Goal: Find specific page/section: Find specific page/section

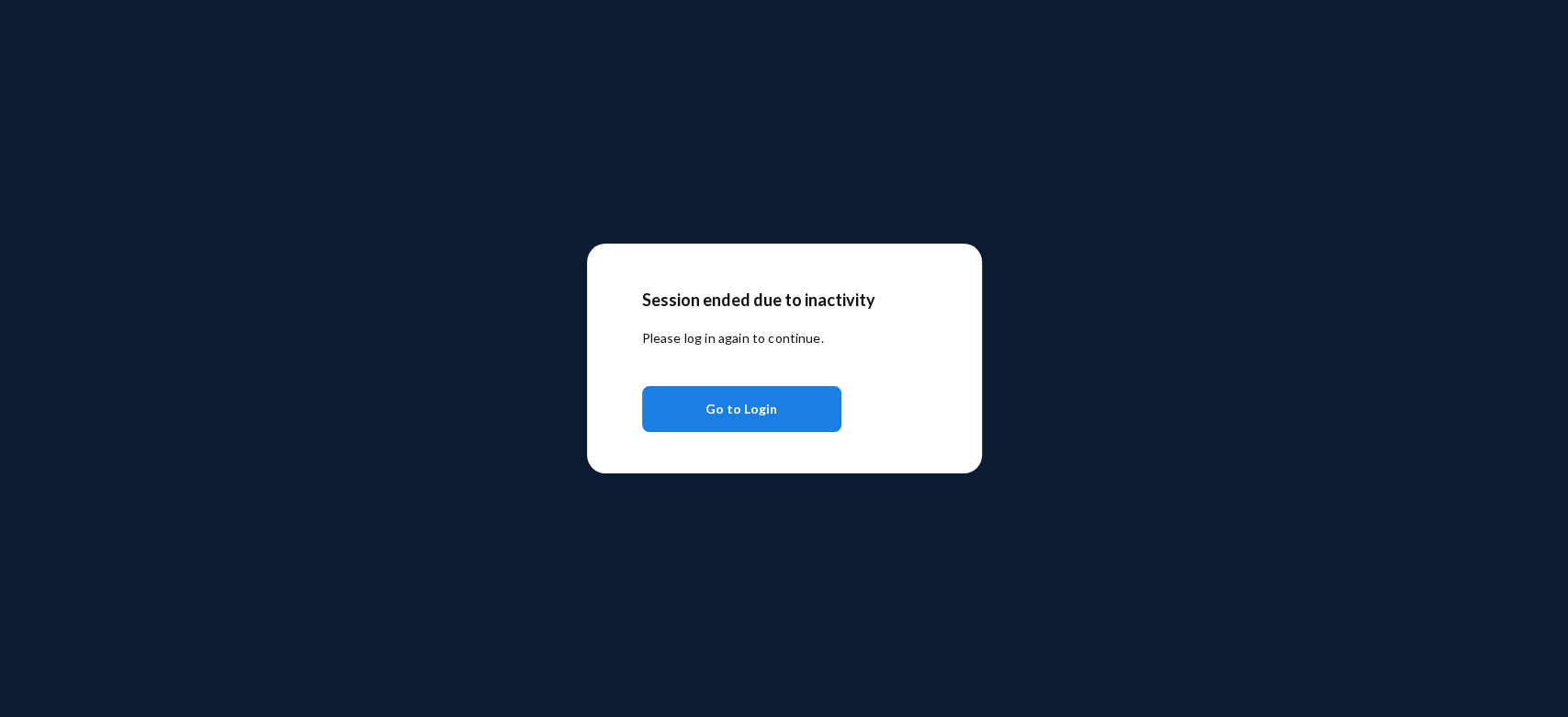
click at [779, 415] on button "Go to Login" at bounding box center [742, 409] width 199 height 46
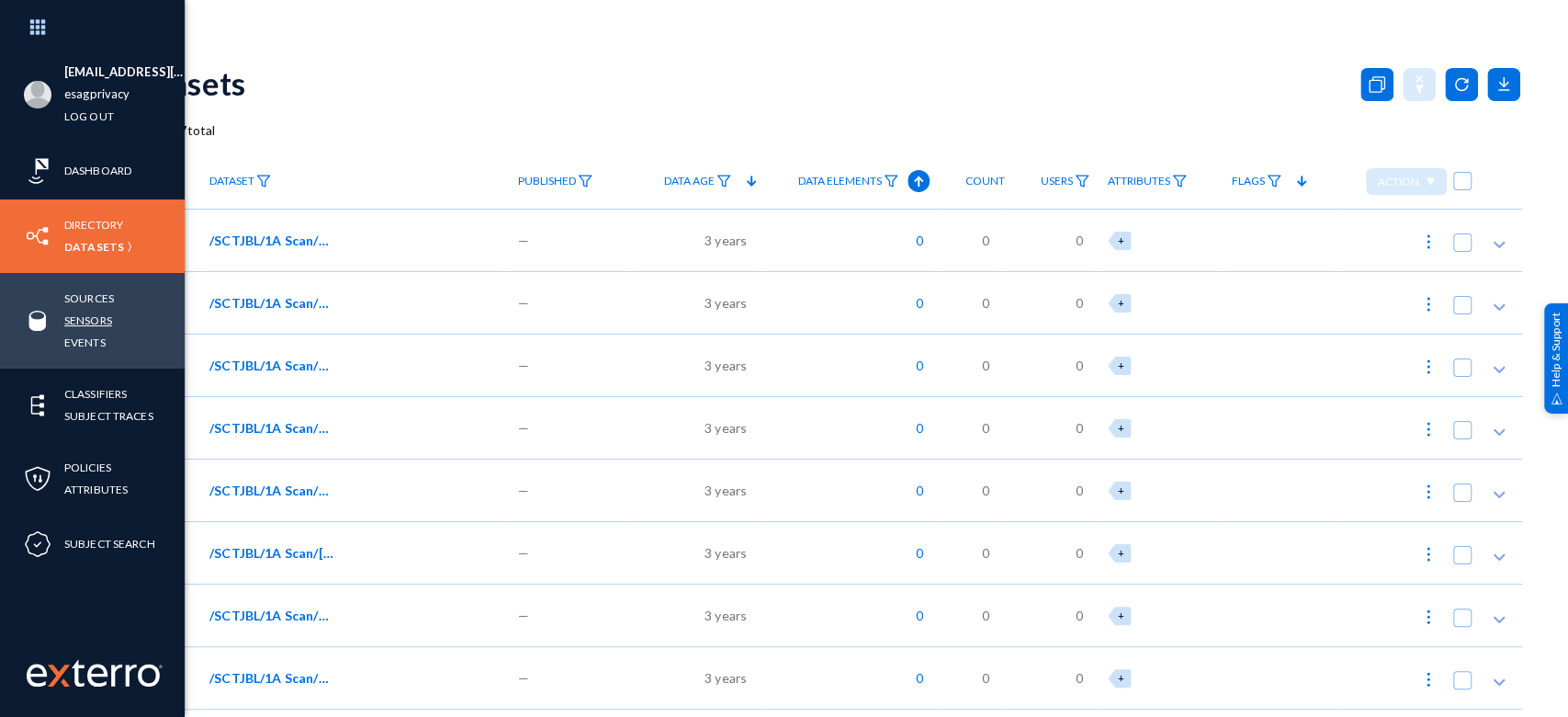
click at [96, 314] on link "Sensors" at bounding box center [87, 320] width 48 height 21
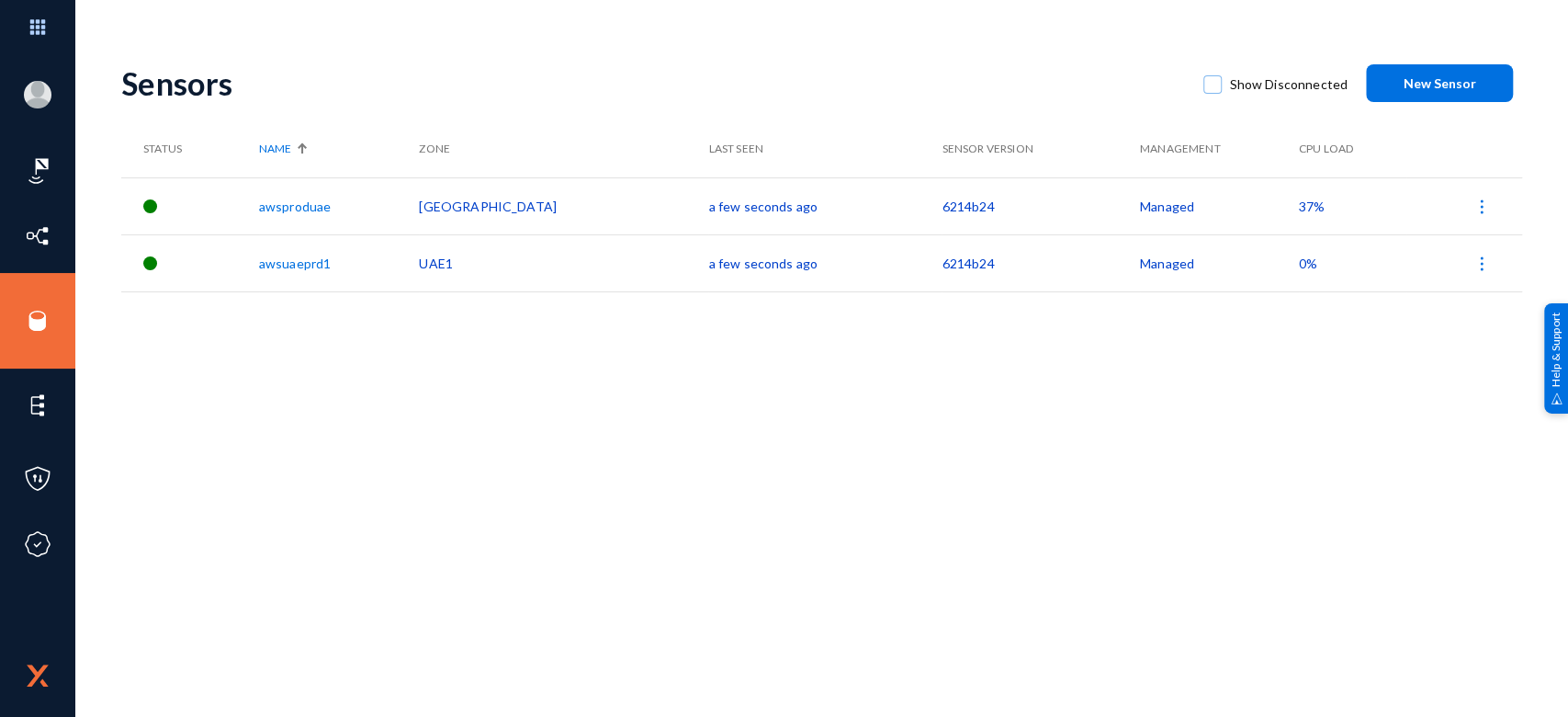
click at [1299, 204] on span "37%" at bounding box center [1312, 206] width 25 height 16
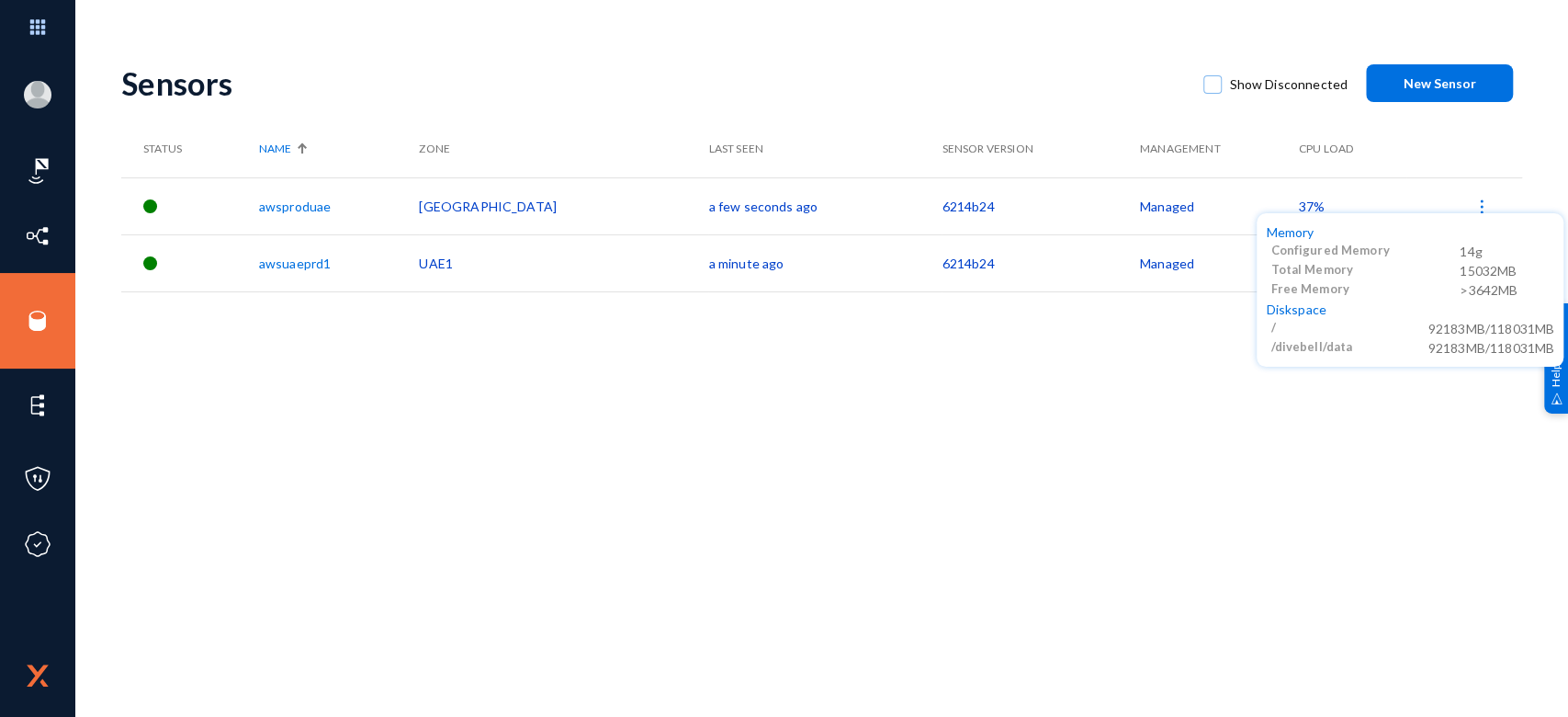
click at [1266, 204] on div at bounding box center [784, 358] width 1568 height 717
